Goal: Find specific page/section: Find specific page/section

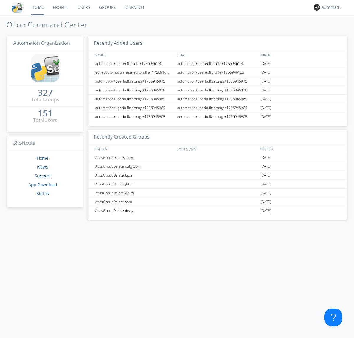
click at [133, 7] on link "Dispatch" at bounding box center [134, 7] width 28 height 15
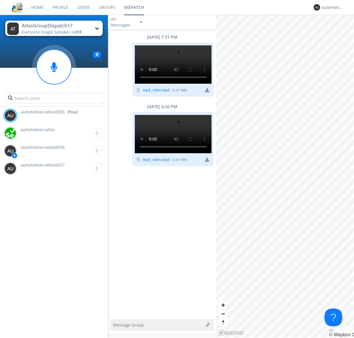
scroll to position [45, 0]
click at [97, 29] on div "button" at bounding box center [97, 29] width 5 height 2
click at [0, 0] on span "AtlasGroupDispatch16" at bounding box center [0, 0] width 0 height 0
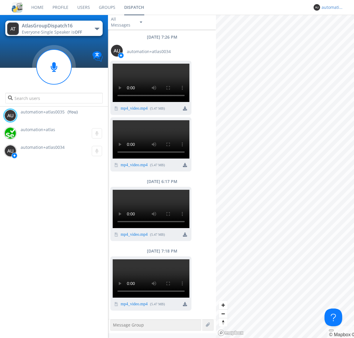
click at [331, 7] on div "automation+atlas0035" at bounding box center [332, 7] width 22 height 6
